Goal: Task Accomplishment & Management: Use online tool/utility

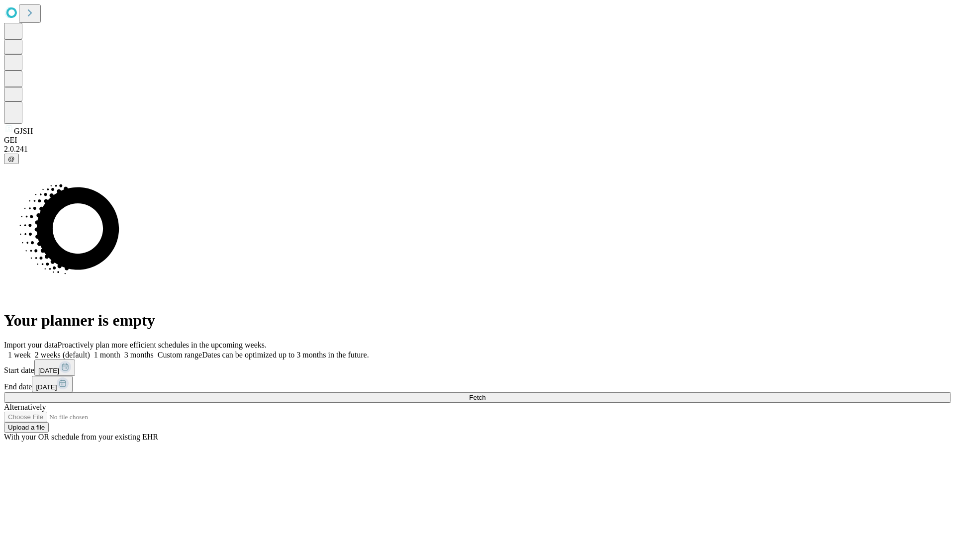
click at [485, 394] on span "Fetch" at bounding box center [477, 397] width 16 height 7
